Goal: Find specific page/section: Find specific page/section

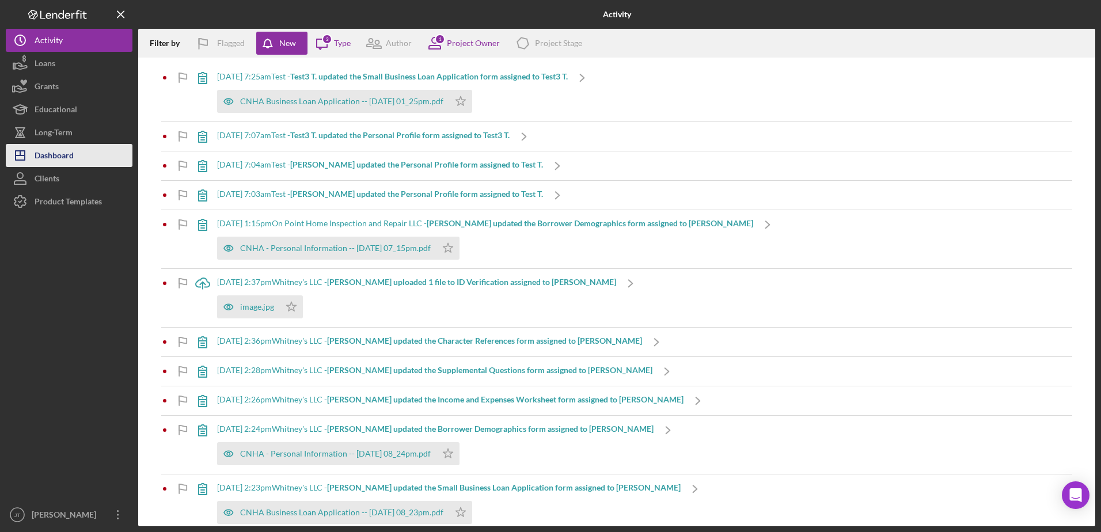
click at [94, 154] on button "Icon/Dashboard Dashboard" at bounding box center [69, 155] width 127 height 23
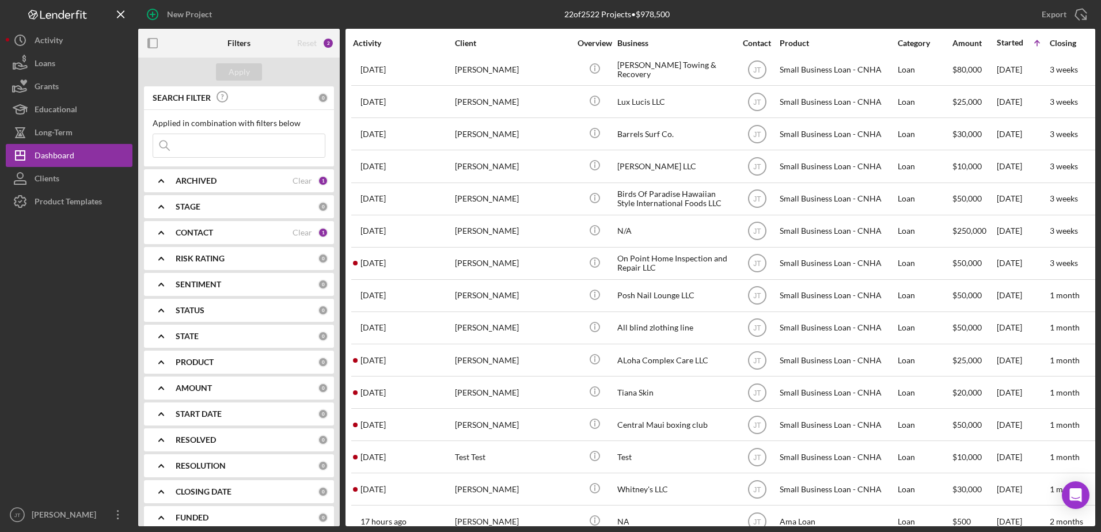
scroll to position [257, 0]
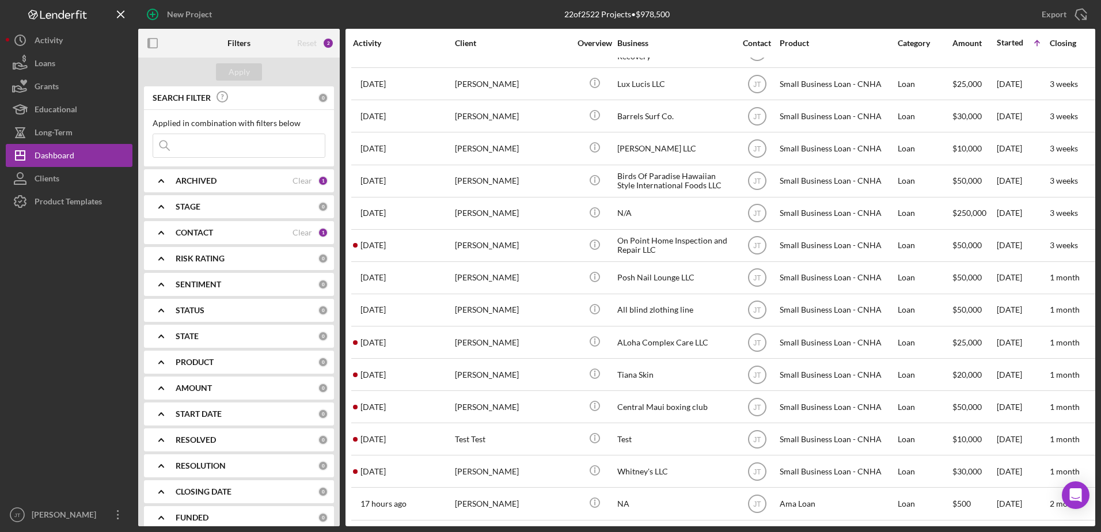
click at [165, 180] on icon "Icon/Expander" at bounding box center [161, 180] width 29 height 29
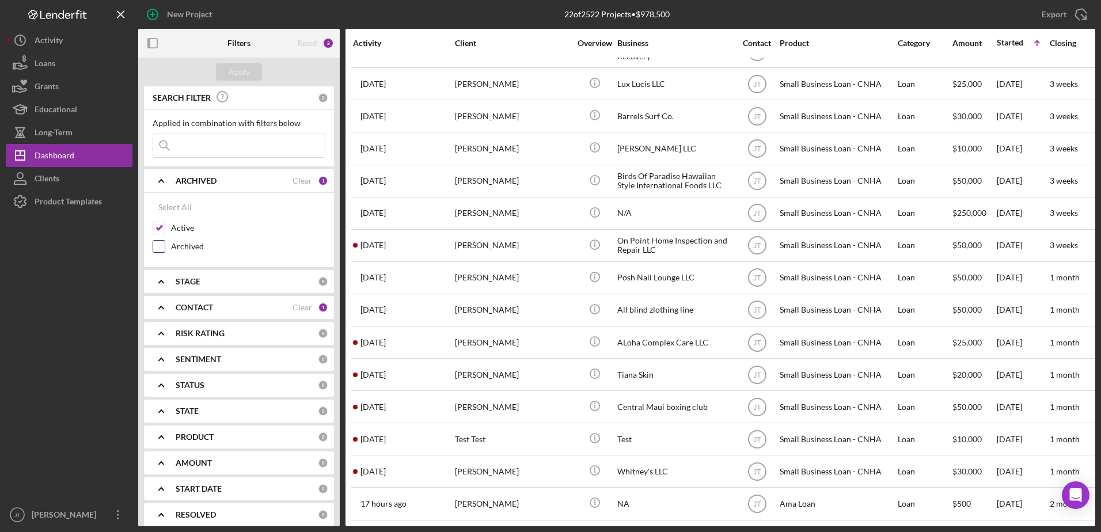
click at [159, 245] on input "Archived" at bounding box center [159, 247] width 12 height 12
checkbox input "true"
click at [262, 311] on div "CONTACT" at bounding box center [234, 307] width 117 height 9
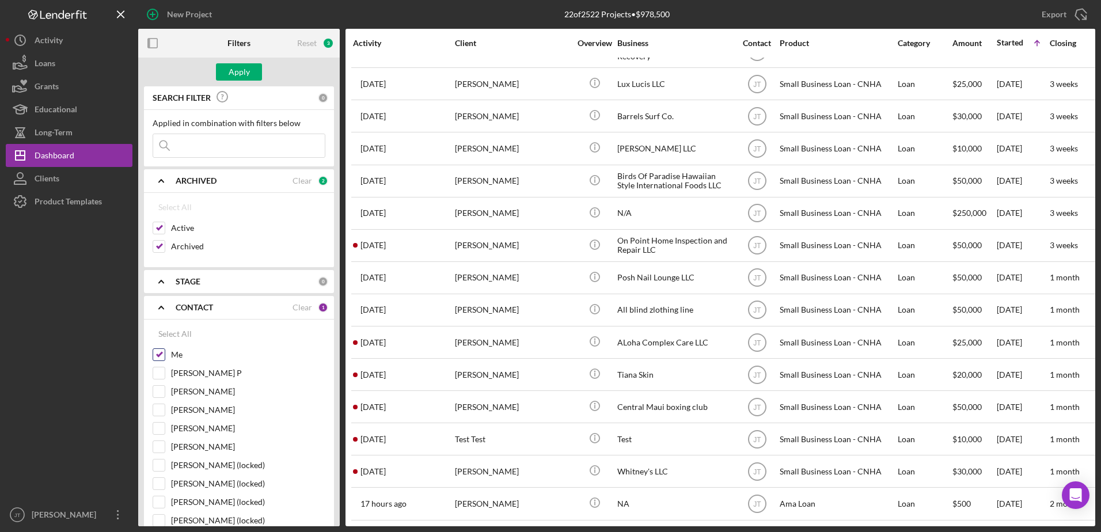
click at [164, 357] on input "Me" at bounding box center [159, 355] width 12 height 12
checkbox input "false"
click at [213, 145] on input at bounding box center [239, 145] width 172 height 23
click at [227, 147] on input at bounding box center [239, 145] width 172 height 23
type input "miranda garcia"
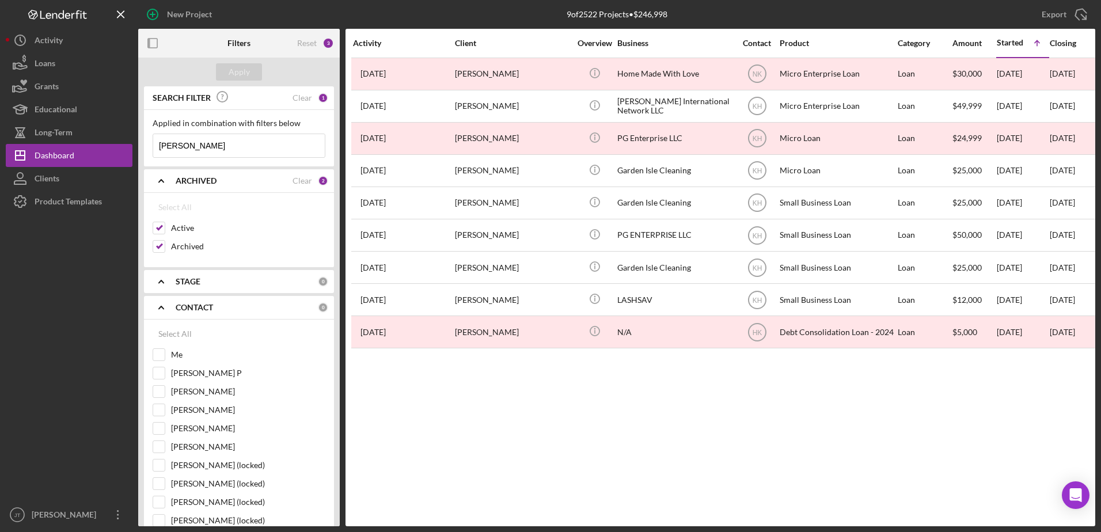
scroll to position [0, 0]
drag, startPoint x: 228, startPoint y: 149, endPoint x: 132, endPoint y: 158, distance: 96.6
click at [132, 157] on div "New Project 9 of 2522 Projects • $246,998 Export Icon/Export Filters Reset 3 Ap…" at bounding box center [550, 263] width 1089 height 526
click at [202, 150] on input at bounding box center [239, 145] width 172 height 23
type input "5622473732"
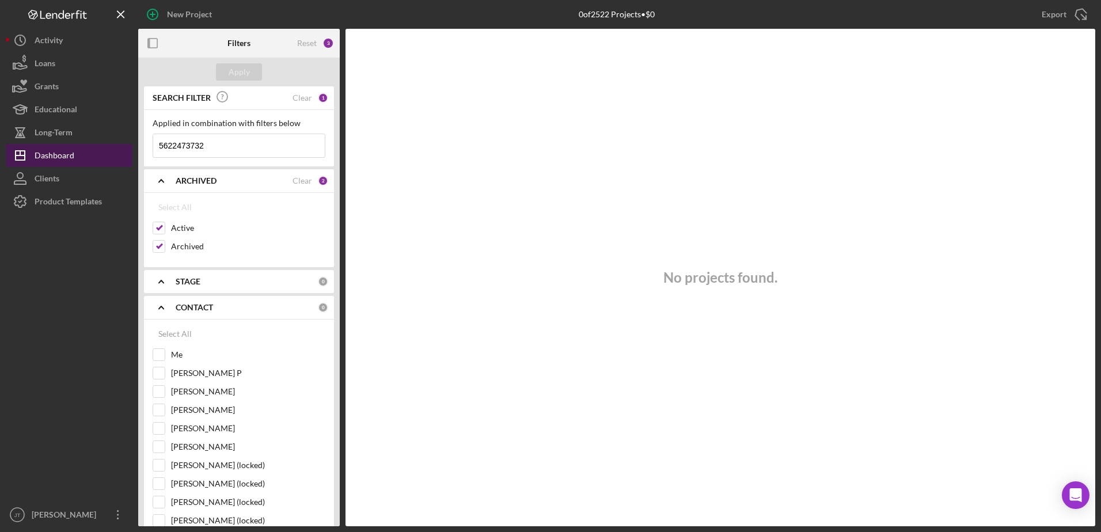
drag, startPoint x: 227, startPoint y: 150, endPoint x: 82, endPoint y: 150, distance: 145.7
click at [82, 150] on div "New Project 0 of 2522 Projects • $0 Export Icon/Export Filters Reset 3 Apply SE…" at bounding box center [550, 263] width 1089 height 526
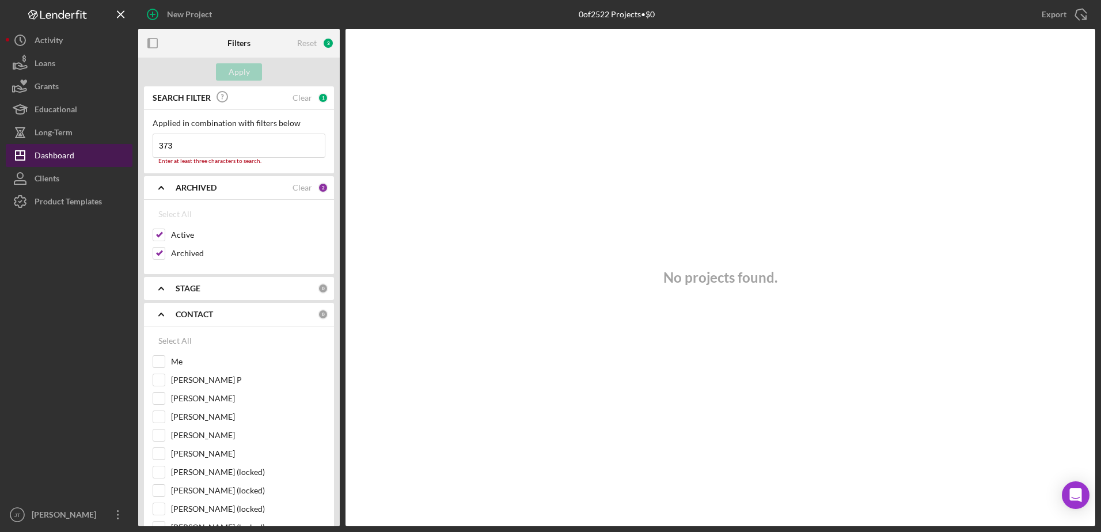
type input "3732"
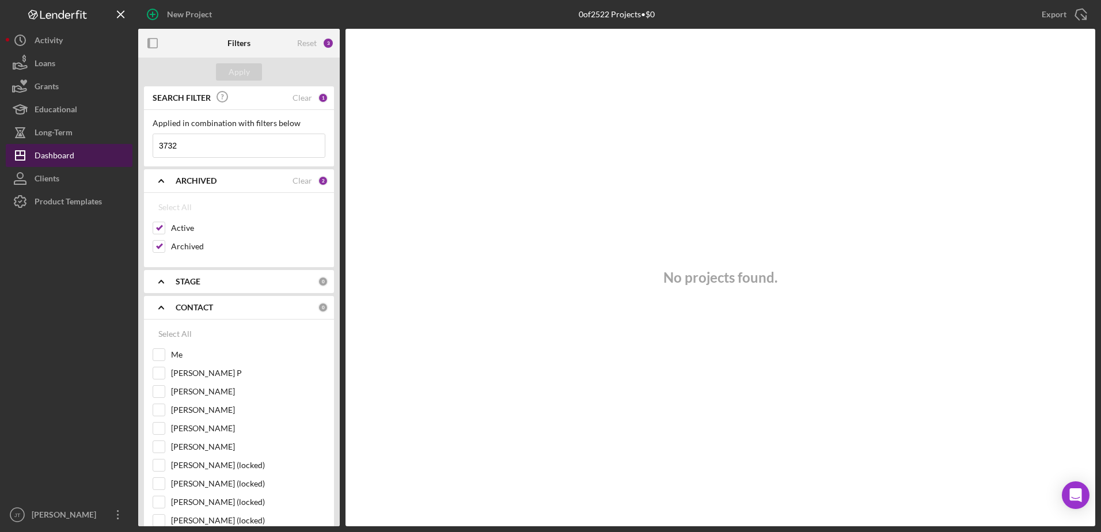
drag, startPoint x: 188, startPoint y: 145, endPoint x: 93, endPoint y: 149, distance: 95.1
click at [93, 149] on div "New Project 0 of 2522 Projects • $0 Export Icon/Export Filters Reset 3 Apply SE…" at bounding box center [550, 263] width 1089 height 526
